Goal: Transaction & Acquisition: Purchase product/service

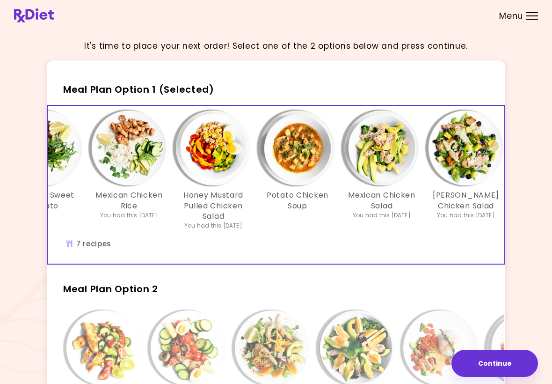
scroll to position [0, 60]
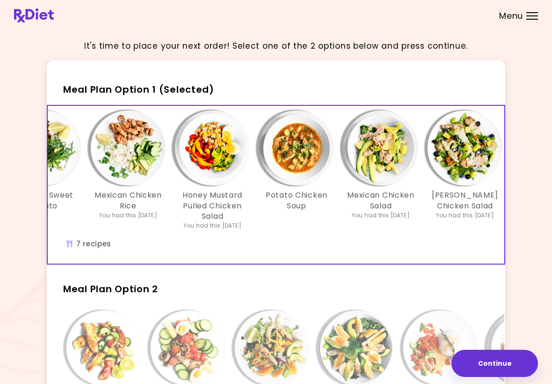
click at [186, 240] on div "Chicken Sweet Potato Mexican Chicken Rice You had this [DATE] Honey Mustard Pul…" at bounding box center [297, 185] width 618 height 158
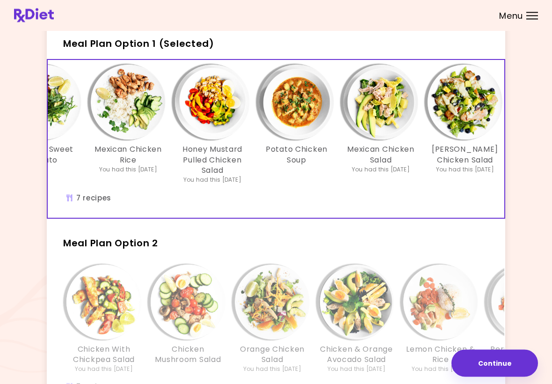
scroll to position [0, 0]
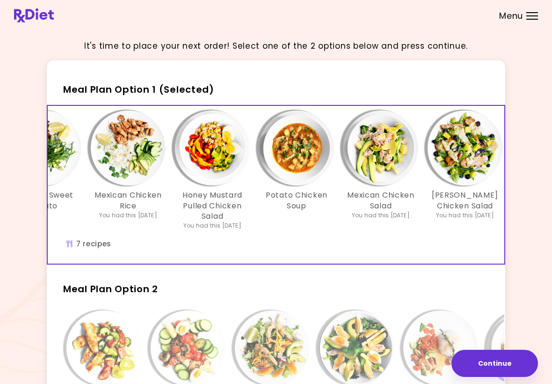
click at [188, 88] on span "Meal Plan Option 1 (Selected)" at bounding box center [138, 89] width 151 height 13
click at [494, 366] on button "Continue" at bounding box center [495, 363] width 87 height 27
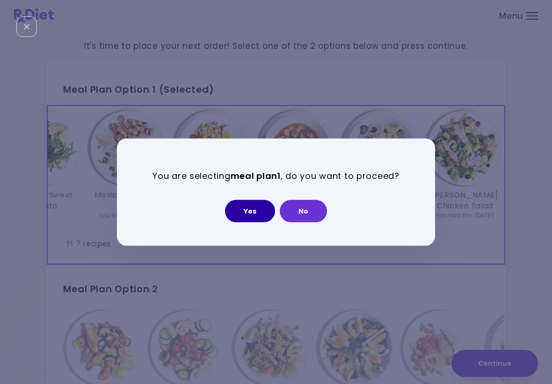
click at [253, 213] on button "Yes" at bounding box center [250, 210] width 50 height 22
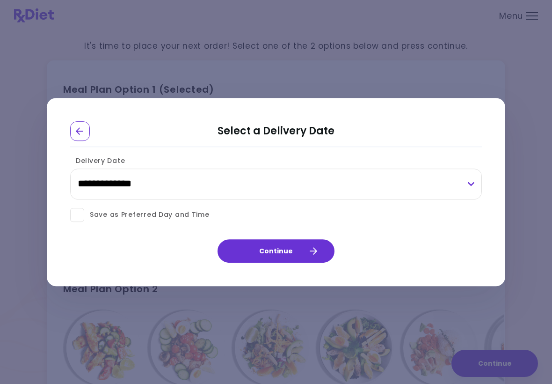
click at [295, 248] on button "Continue" at bounding box center [276, 250] width 117 height 23
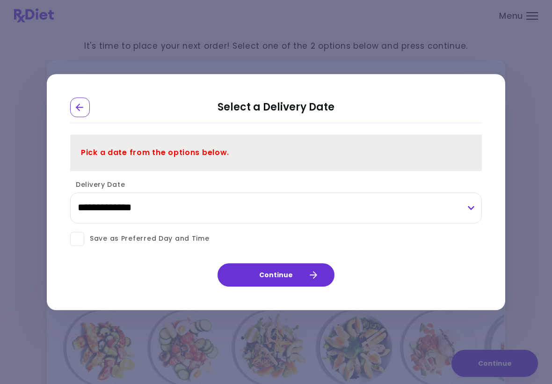
click at [180, 183] on div "**********" at bounding box center [276, 201] width 412 height 51
click at [105, 187] on label "Delivery Date" at bounding box center [97, 184] width 55 height 9
click at [105, 192] on select "**********" at bounding box center [276, 207] width 412 height 31
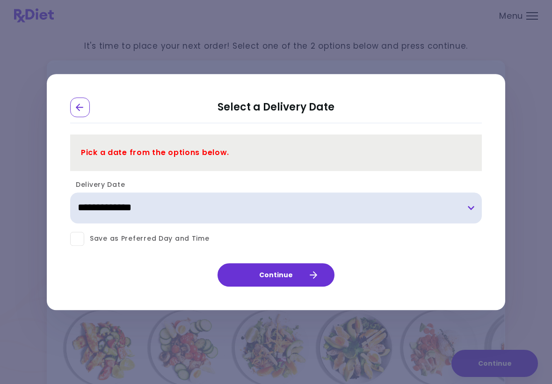
select select "**********"
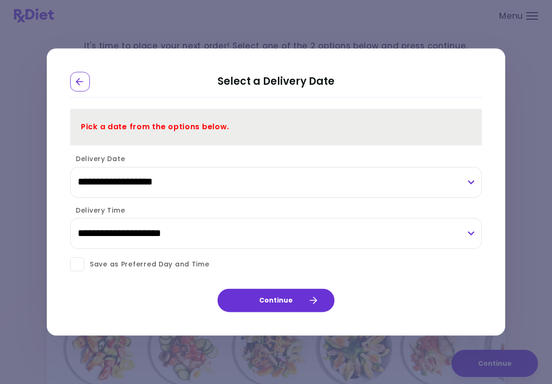
click at [282, 295] on button "Continue" at bounding box center [276, 300] width 117 height 23
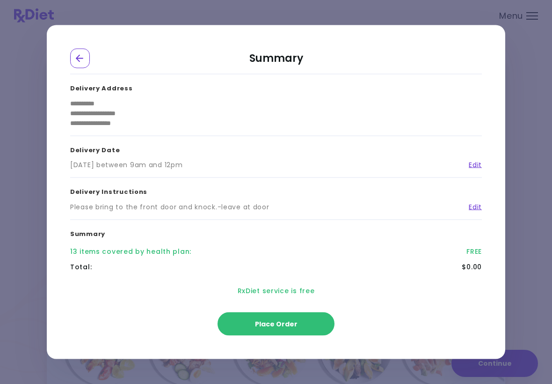
click at [286, 328] on button "Place Order" at bounding box center [276, 323] width 117 height 23
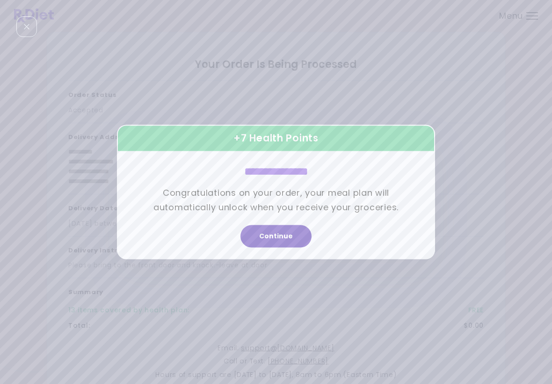
click at [291, 238] on button "Continue" at bounding box center [275, 236] width 71 height 22
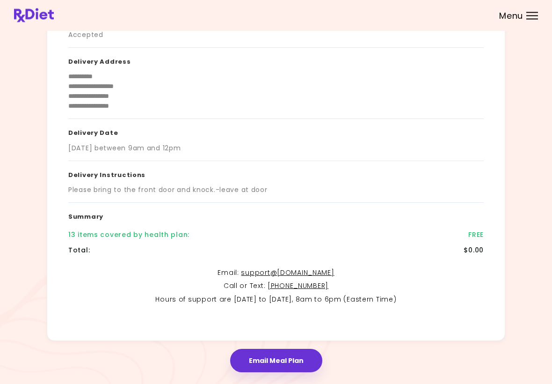
scroll to position [93, 0]
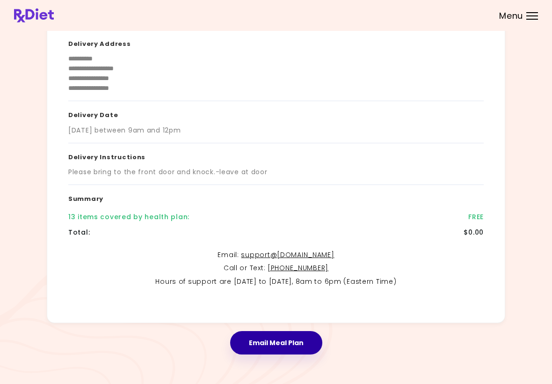
click at [276, 349] on button "Email Meal Plan" at bounding box center [276, 342] width 92 height 23
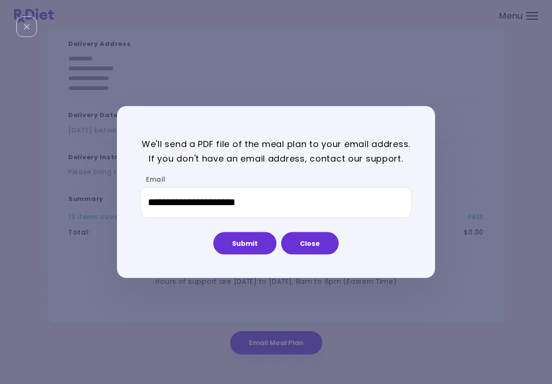
click at [247, 248] on button "Submit" at bounding box center [244, 243] width 63 height 22
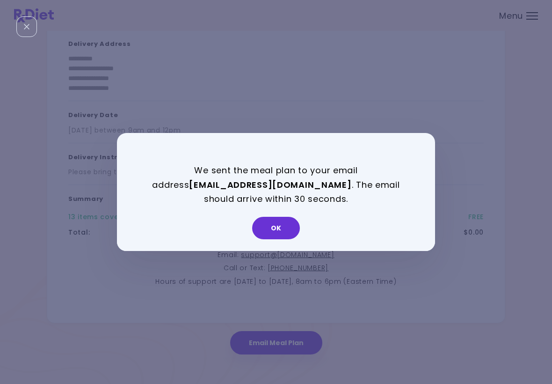
click at [280, 237] on button "OK" at bounding box center [276, 228] width 48 height 22
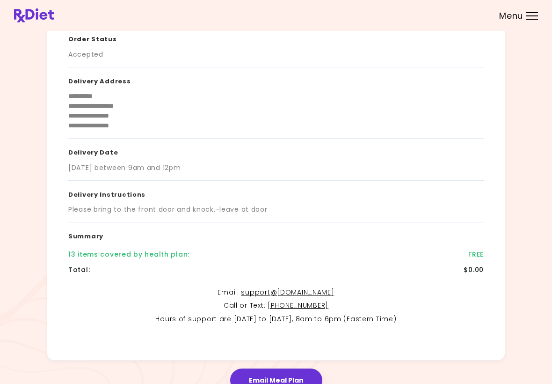
scroll to position [0, 0]
